Goal: Task Accomplishment & Management: Use online tool/utility

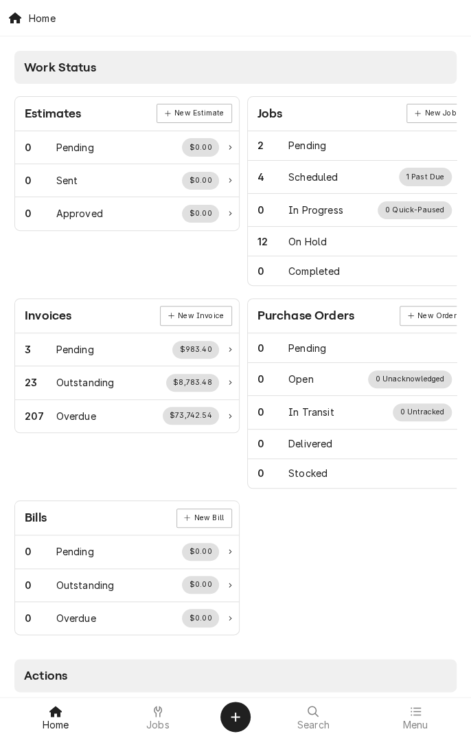
click at [160, 691] on span "Jobs" at bounding box center [157, 724] width 23 height 11
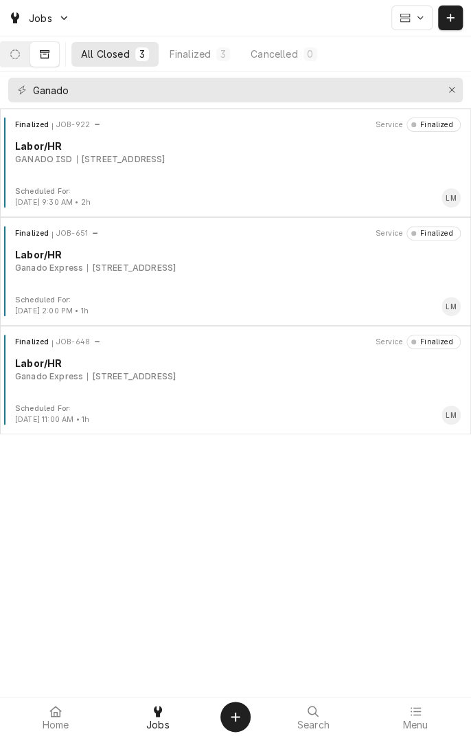
click at [20, 55] on icon "Dynamic Content Wrapper" at bounding box center [15, 54] width 10 height 10
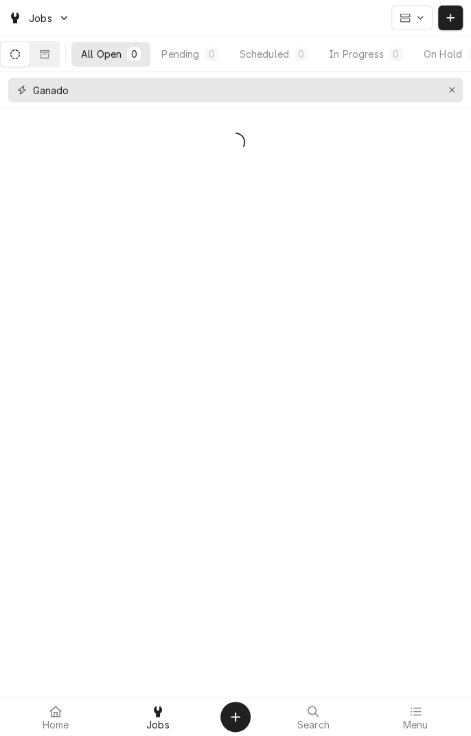
click at [448, 98] on button "Erase input" at bounding box center [452, 90] width 22 height 22
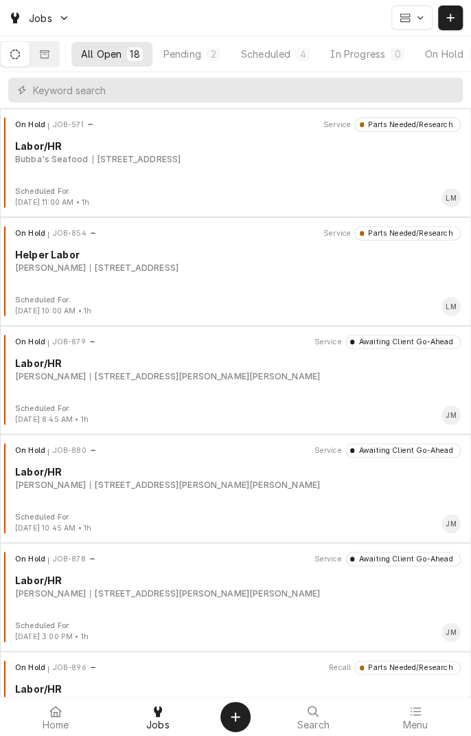
click at [196, 52] on div "Pending" at bounding box center [183, 54] width 38 height 14
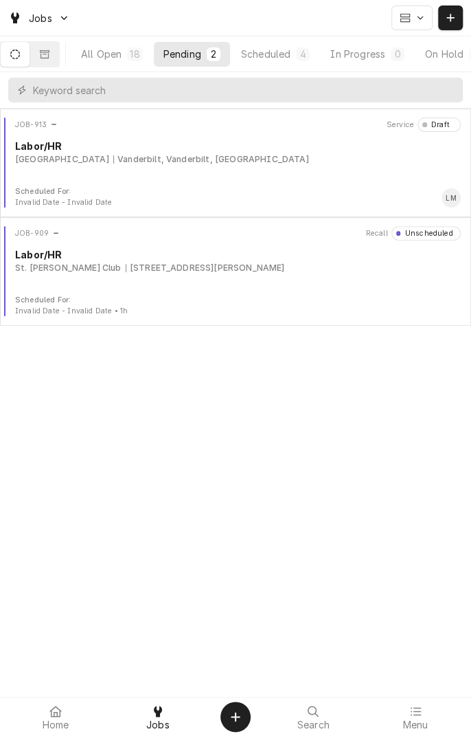
click at [278, 63] on button "Scheduled 4" at bounding box center [276, 54] width 88 height 25
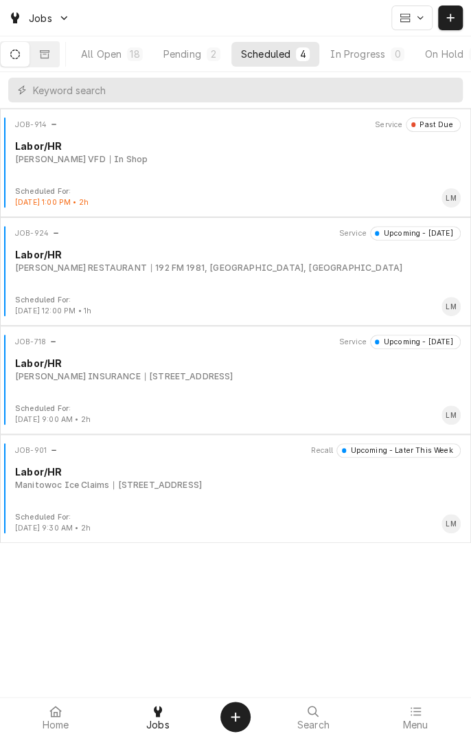
click at [70, 278] on div "JOB-924 Service Upcoming - [DATE] Labor/[PERSON_NAME] RESTAURANT 192 FM 1981, […" at bounding box center [235, 260] width 460 height 69
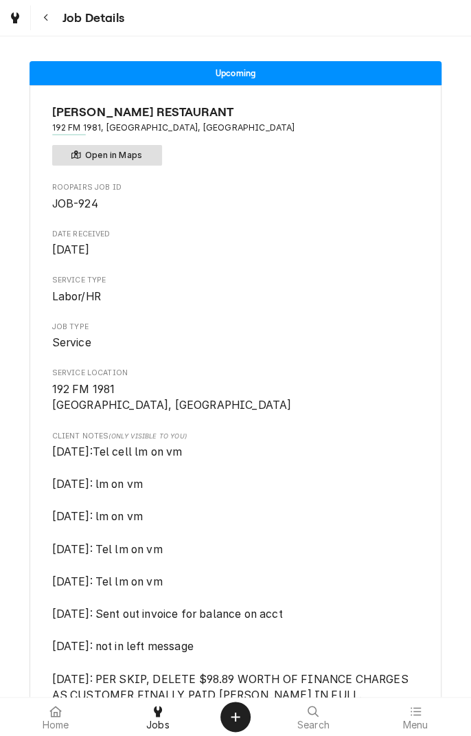
click at [124, 161] on button "Open in Maps" at bounding box center [107, 155] width 110 height 21
